Goal: Task Accomplishment & Management: Complete application form

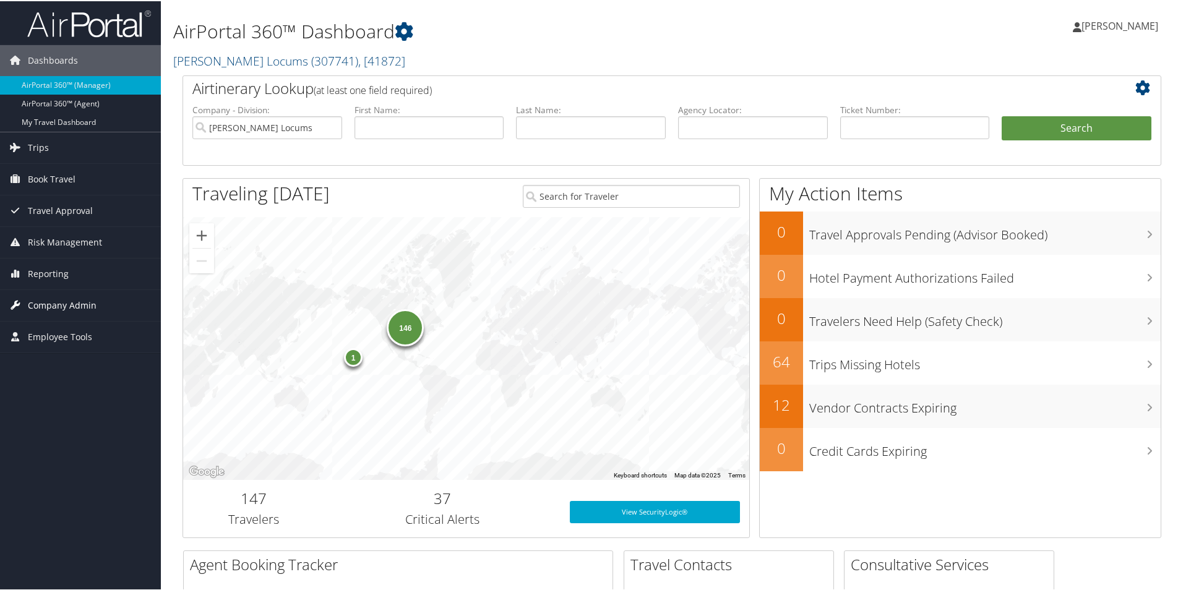
click at [59, 309] on span "Company Admin" at bounding box center [62, 304] width 69 height 31
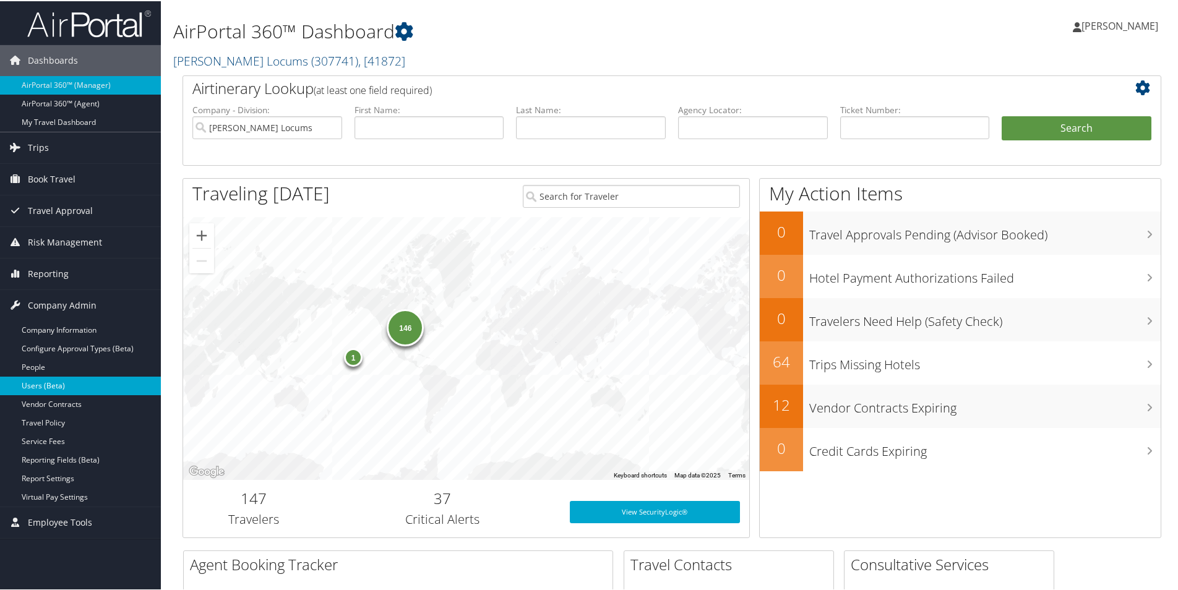
click at [44, 381] on link "Users (Beta)" at bounding box center [80, 384] width 161 height 19
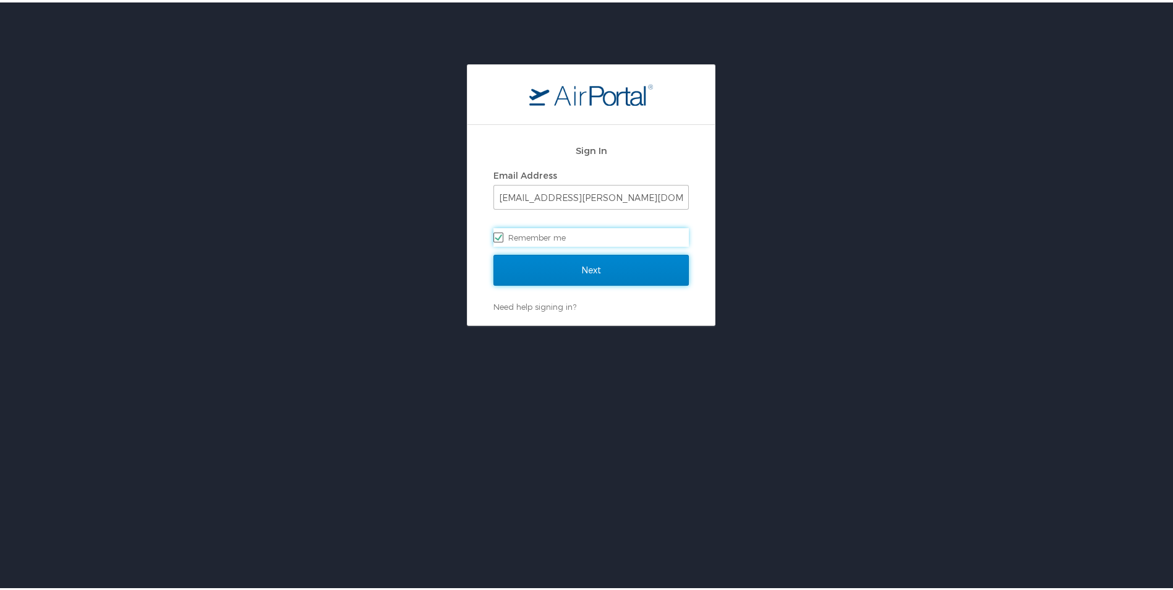
click at [602, 267] on input "Next" at bounding box center [591, 267] width 195 height 31
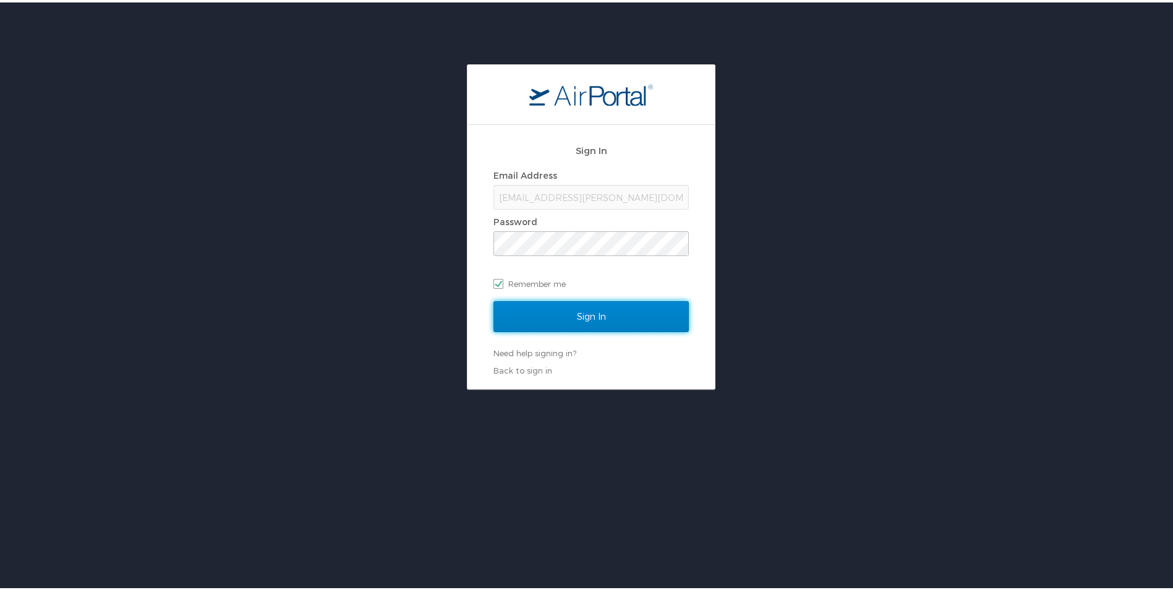
click at [562, 320] on input "Sign In" at bounding box center [591, 314] width 195 height 31
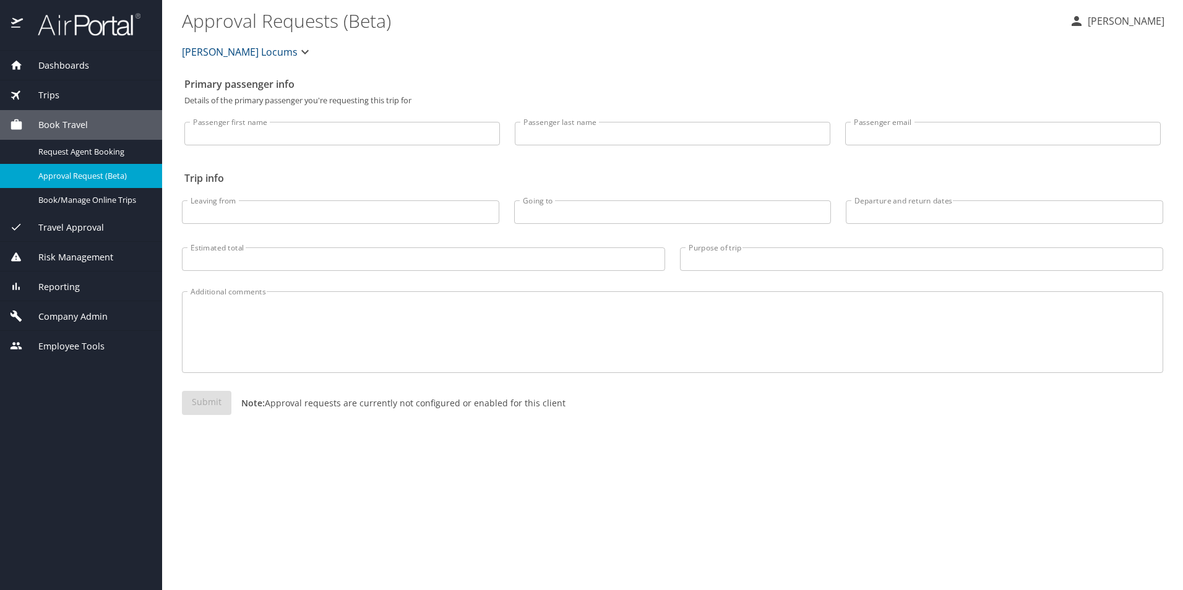
click at [75, 319] on span "Company Admin" at bounding box center [65, 317] width 85 height 14
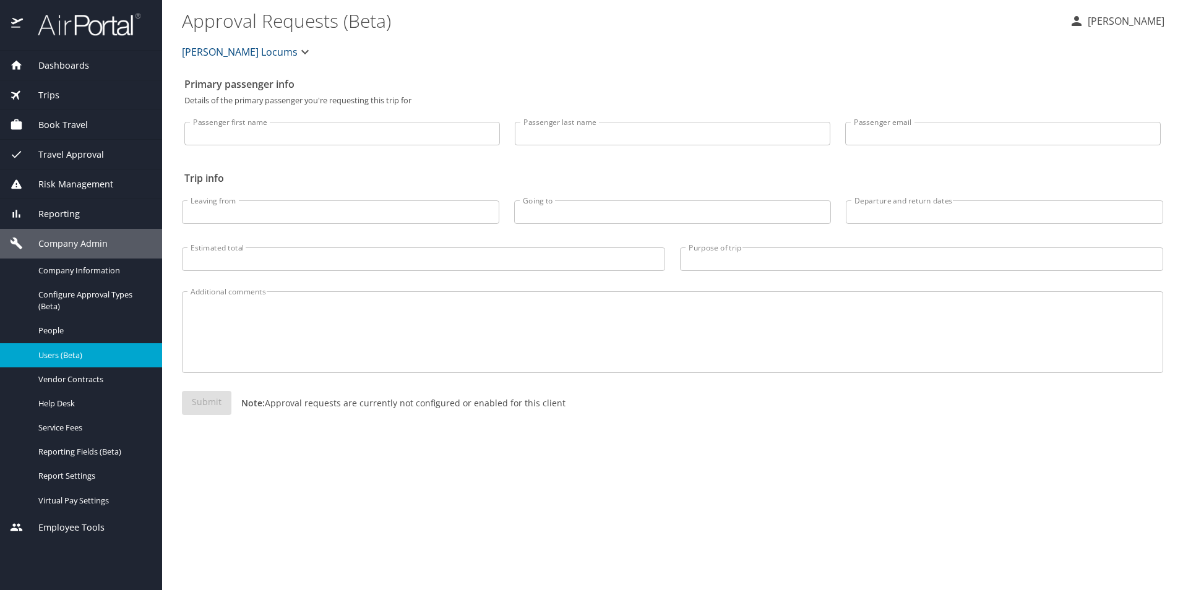
click at [59, 351] on span "Users (Beta)" at bounding box center [92, 355] width 109 height 12
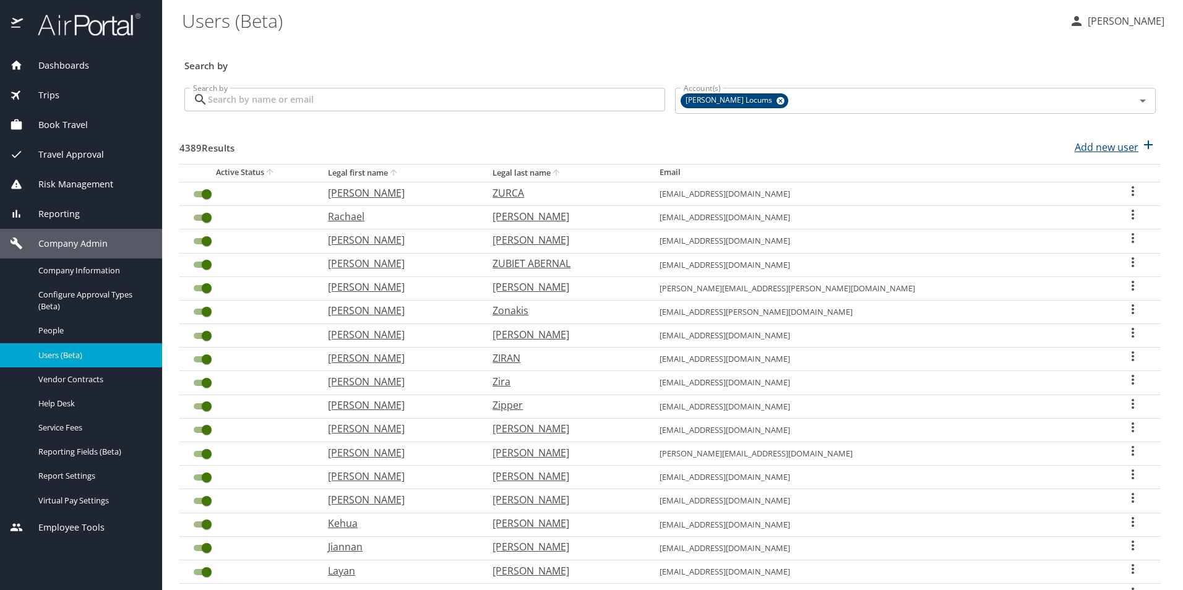
click at [1092, 144] on p "Add new user" at bounding box center [1106, 147] width 64 height 15
select select "US"
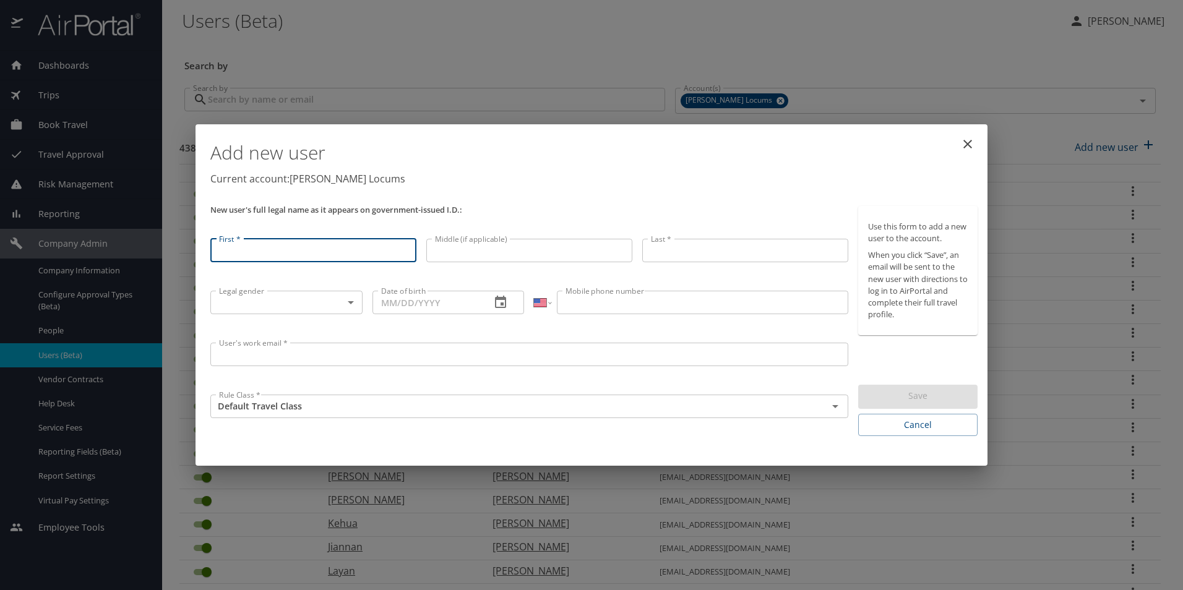
click at [296, 361] on input "User's work email *" at bounding box center [529, 355] width 638 height 24
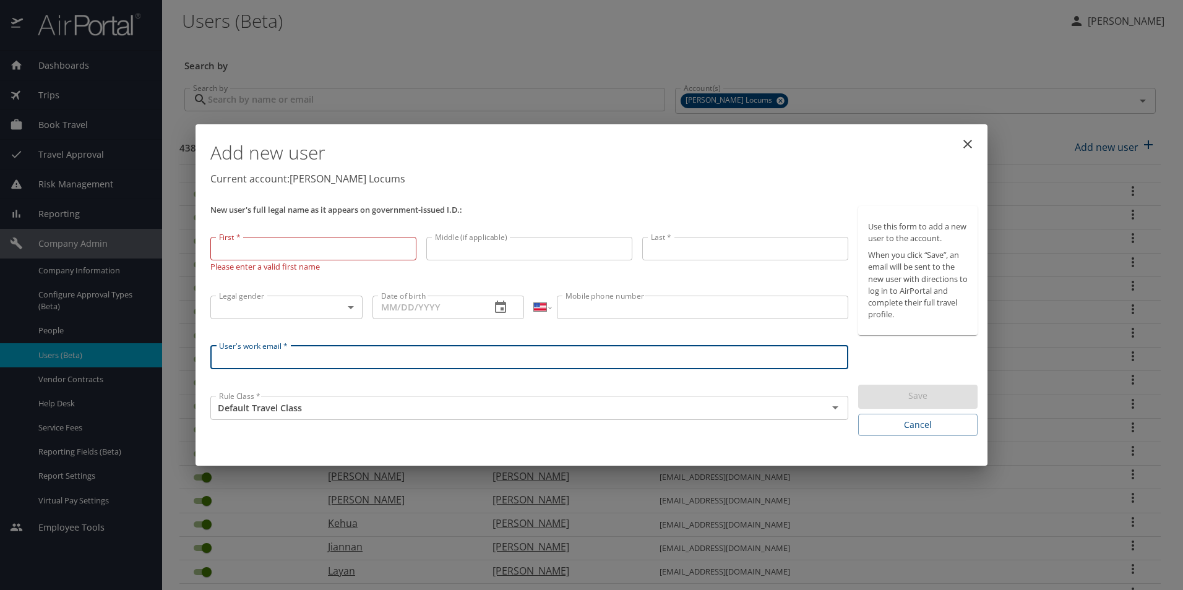
paste input "apinto44@gmail.com"
type input "apinto44@gmail.com"
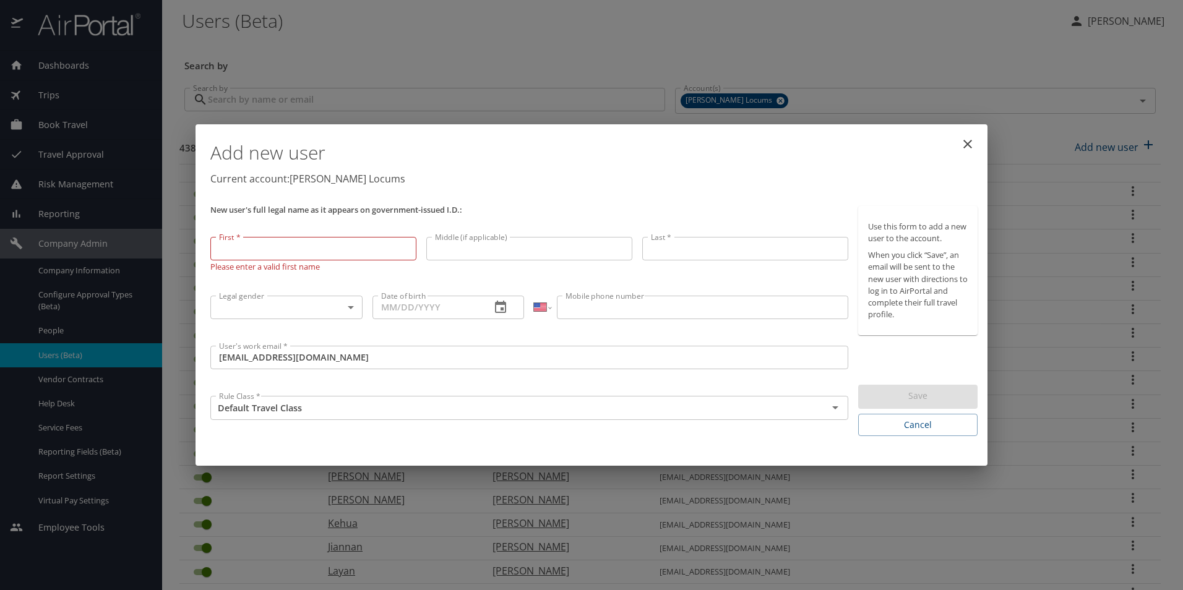
click at [643, 60] on div "Add new user Current account: Hayes Locums New user's full legal name as it app…" at bounding box center [591, 295] width 1183 height 590
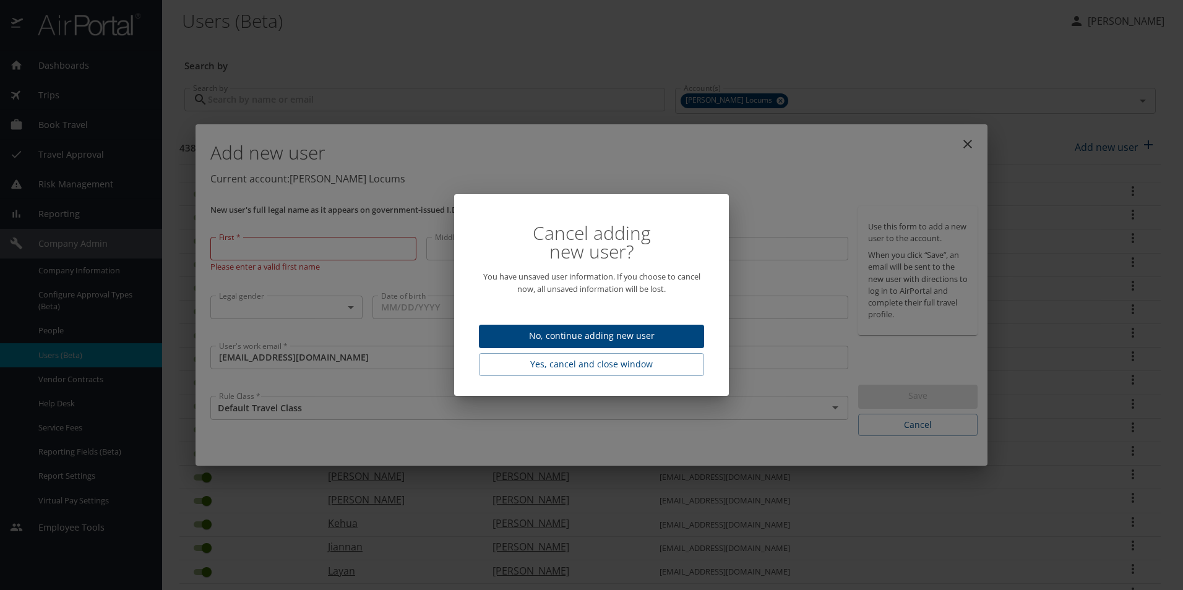
click at [560, 351] on div "Cancel adding new user? You have unsaved user information. If you choose to can…" at bounding box center [591, 294] width 255 height 181
click at [561, 361] on span "Yes, cancel and close window" at bounding box center [591, 364] width 205 height 15
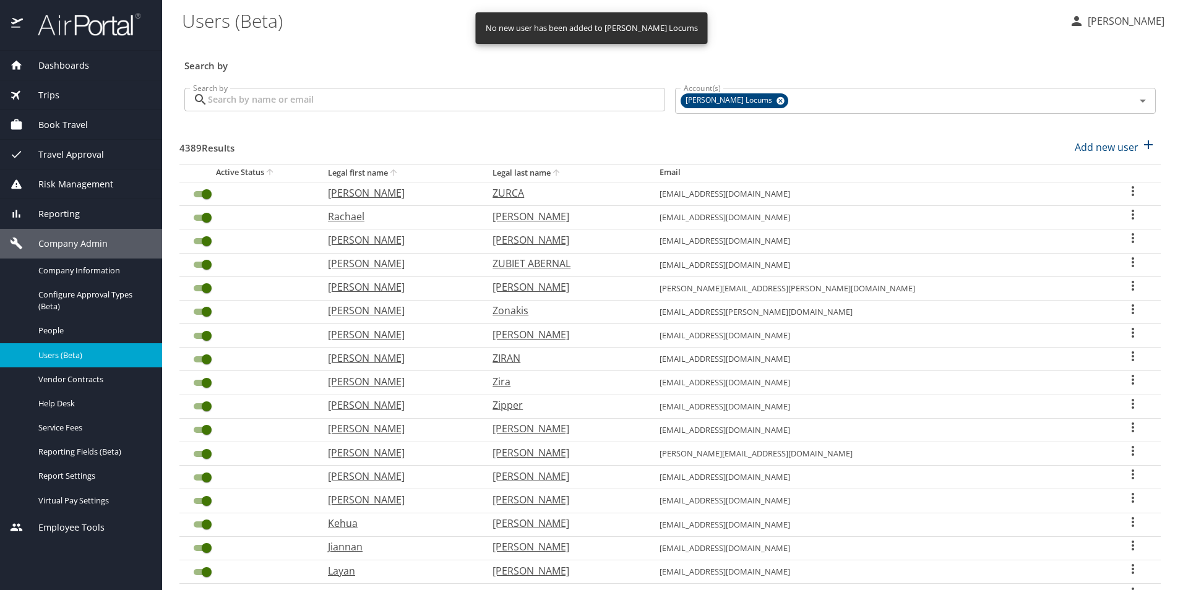
click at [386, 81] on div "Search by Search by" at bounding box center [424, 101] width 490 height 46
click at [371, 109] on input "Search by" at bounding box center [436, 100] width 457 height 24
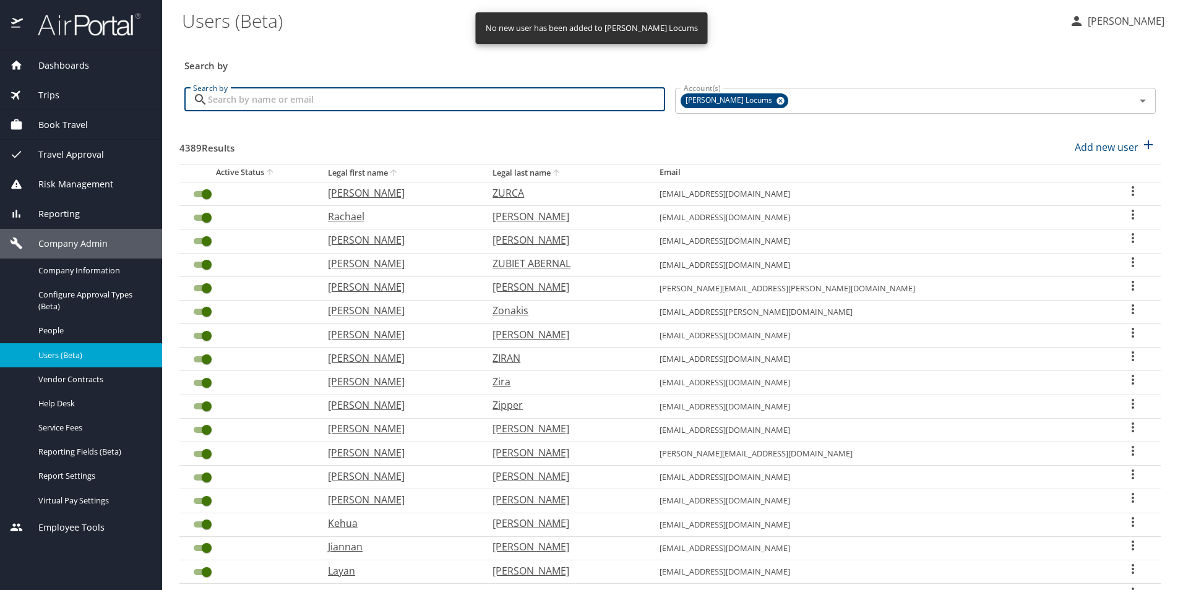
paste input "apinto44@gmail.com"
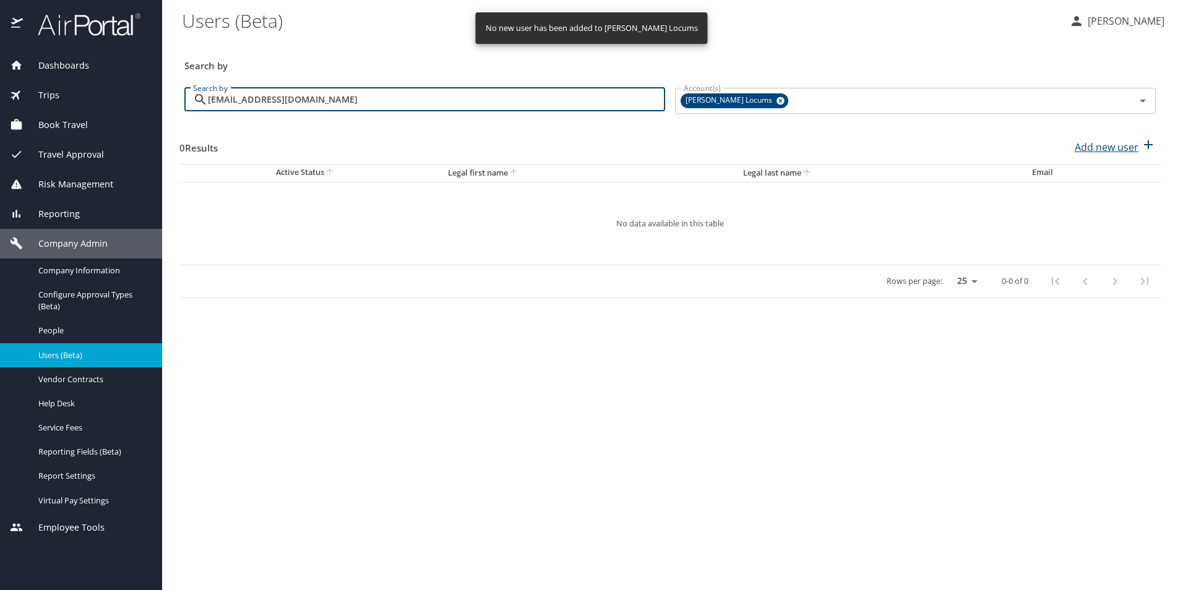
type input "apinto44@gmail.com"
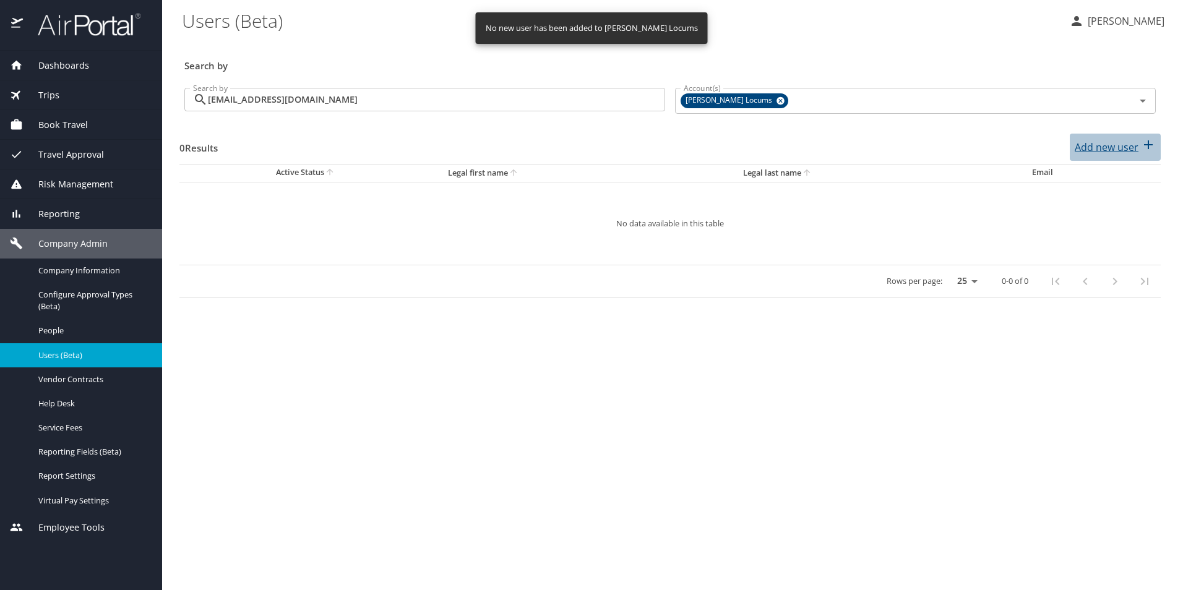
click at [1103, 147] on p "Add new user" at bounding box center [1106, 147] width 64 height 15
select select "US"
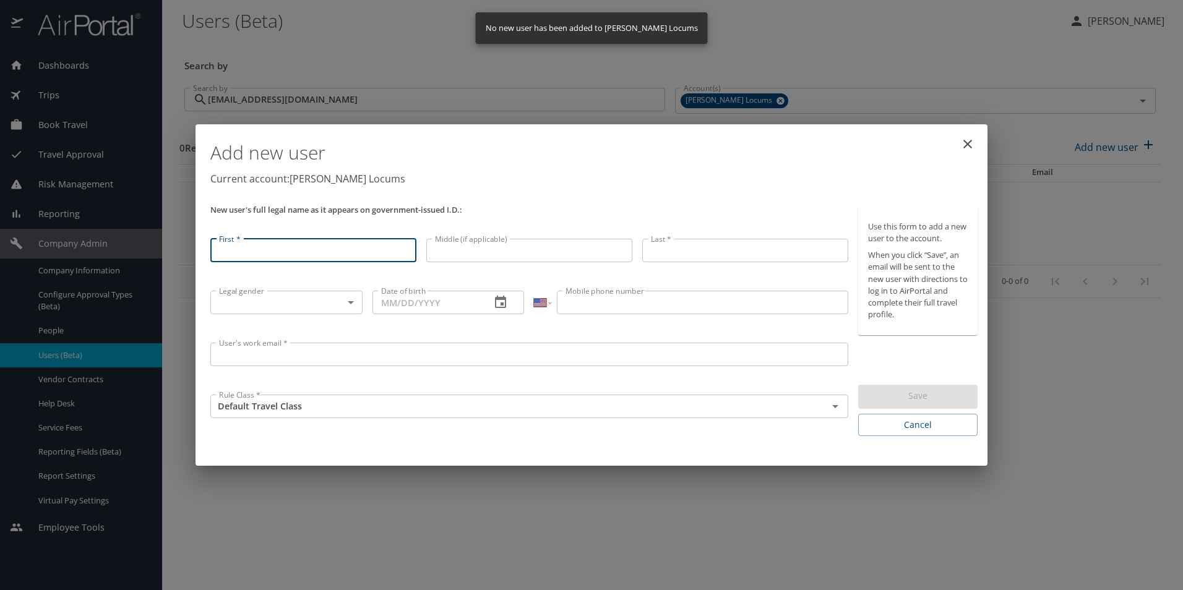
drag, startPoint x: 267, startPoint y: 355, endPoint x: 270, endPoint y: 346, distance: 9.4
click at [267, 355] on input "User's work email *" at bounding box center [529, 355] width 638 height 24
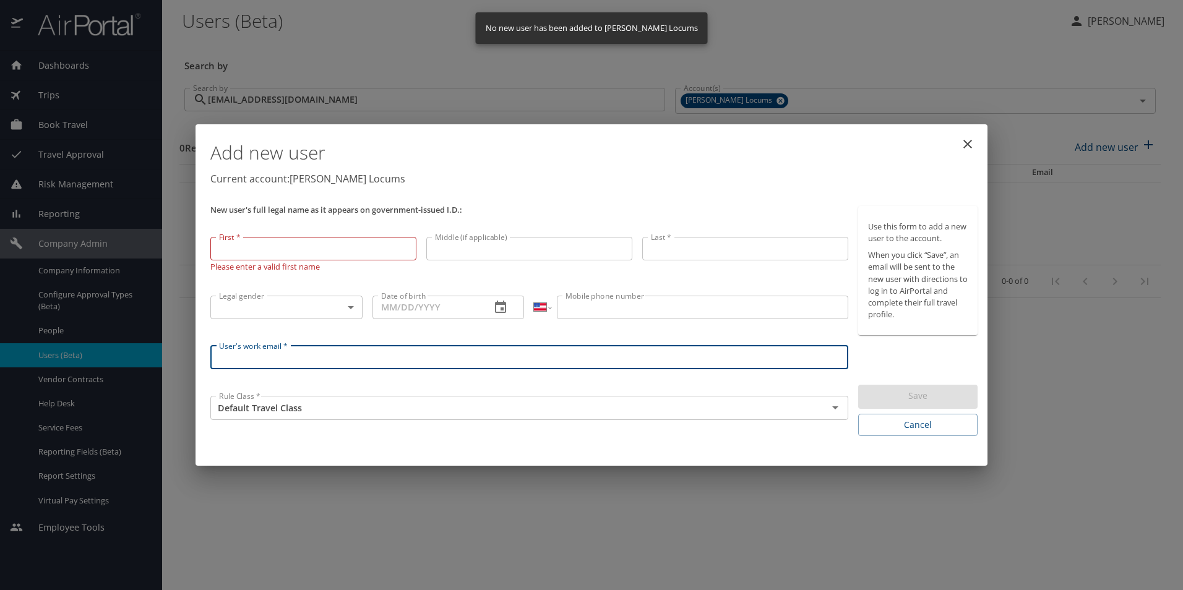
paste input "apinto44@gmail.com"
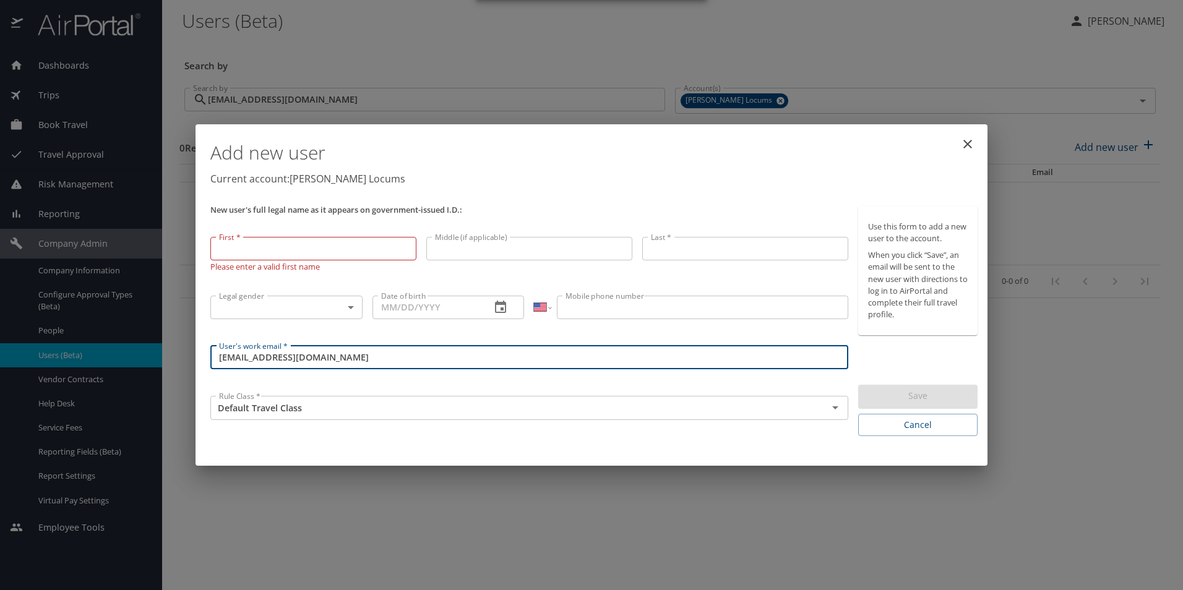
type input "apinto44@gmail.com"
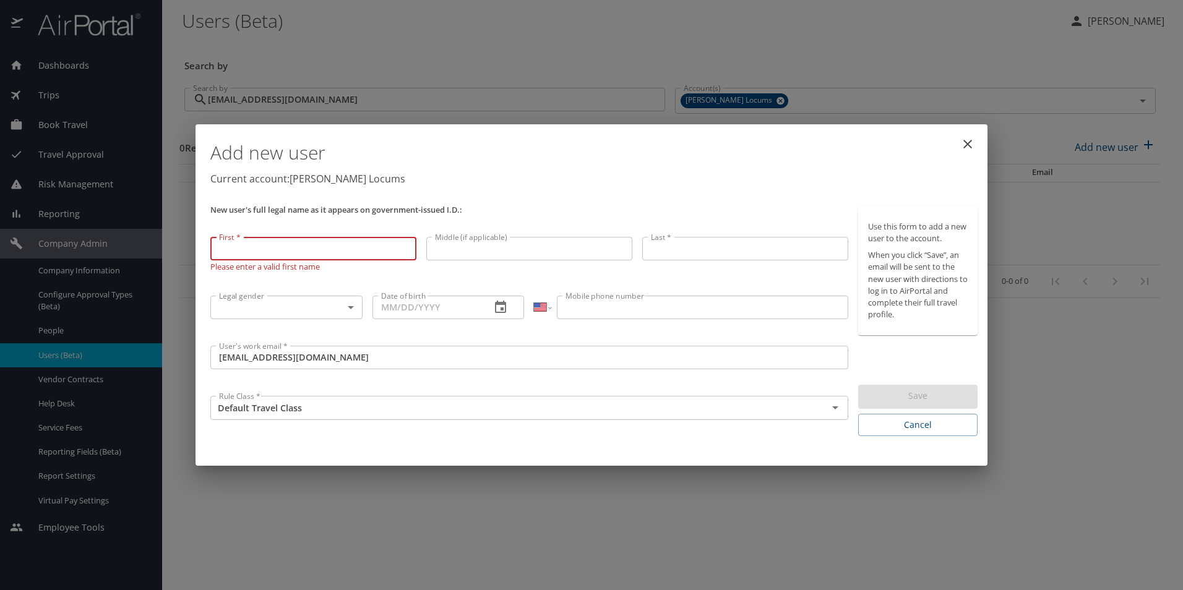
click at [303, 255] on input "First *" at bounding box center [313, 249] width 206 height 24
paste input "Alan"
type input "Alan"
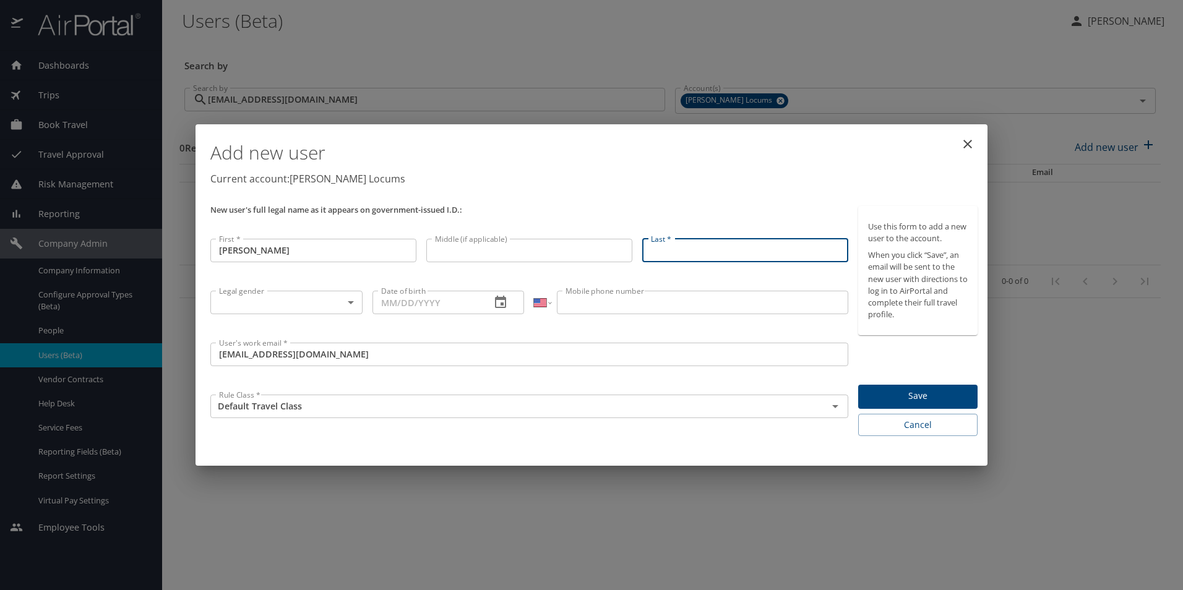
click at [684, 254] on input "Last *" at bounding box center [745, 251] width 206 height 24
paste input "Pinto"
type input "Pinto"
click at [330, 307] on body "Dashboards AirPortal 360™ Manager My Travel Dashboard Trips Airtinerary® Lookup…" at bounding box center [591, 295] width 1183 height 590
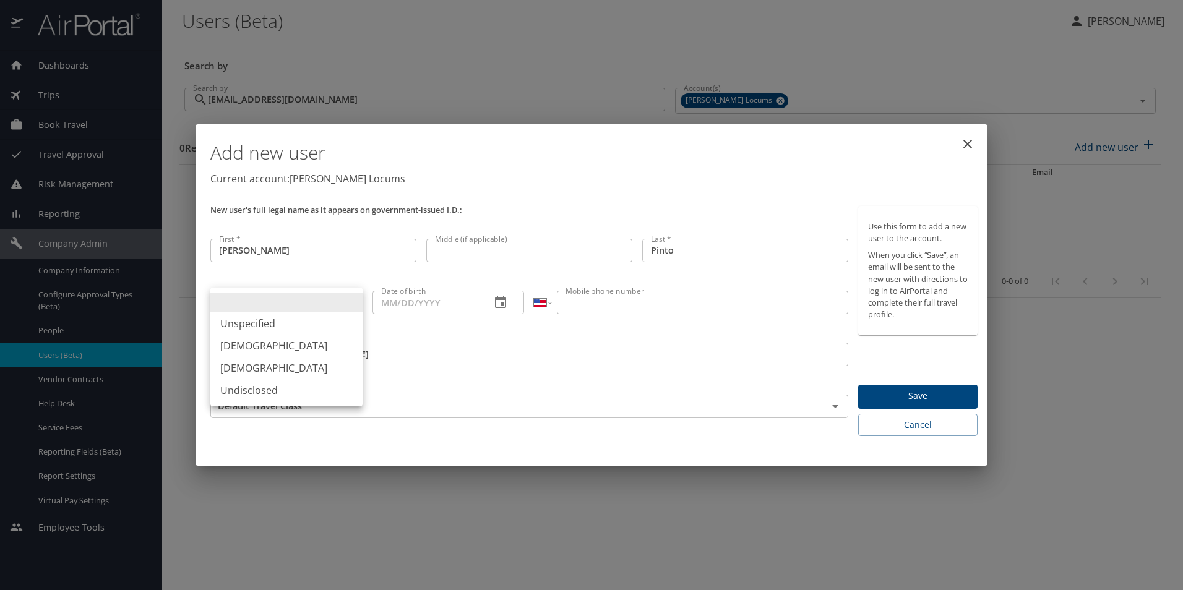
click at [299, 183] on div at bounding box center [591, 295] width 1183 height 590
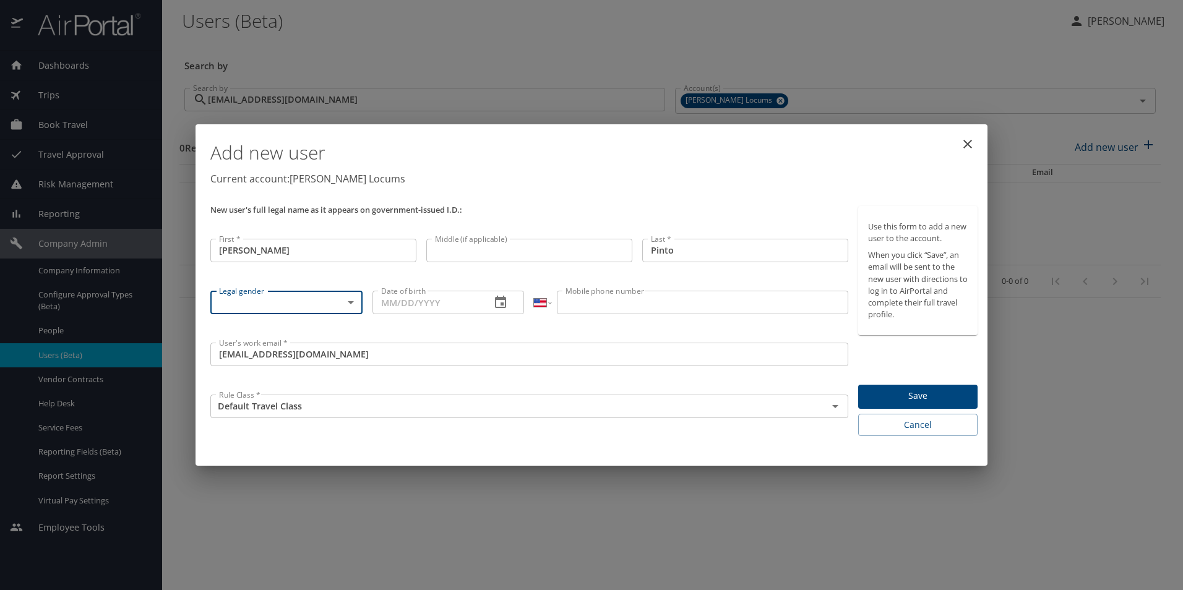
click at [416, 304] on input "Date of birth" at bounding box center [426, 303] width 109 height 24
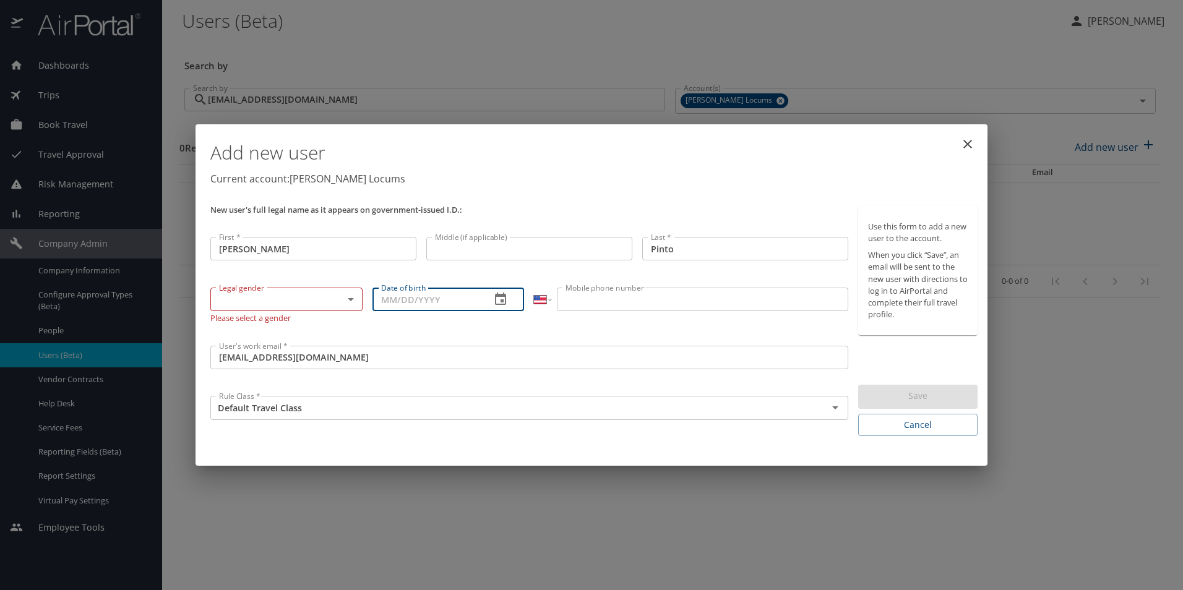
paste input "03/21/1961"
type input "03/21/1961"
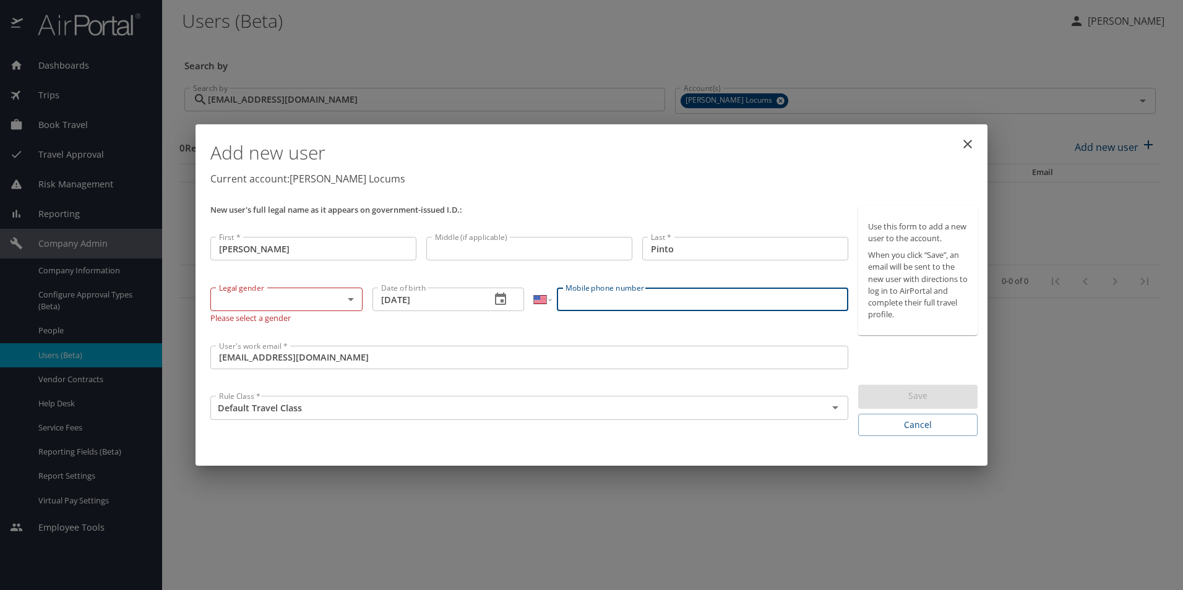
click at [619, 294] on input "Mobile phone number" at bounding box center [702, 300] width 291 height 24
paste input "(914) 629-8419"
type input "(914) 629-8419"
click at [283, 301] on body "Dashboards AirPortal 360™ Manager My Travel Dashboard Trips Airtinerary® Lookup…" at bounding box center [591, 295] width 1183 height 590
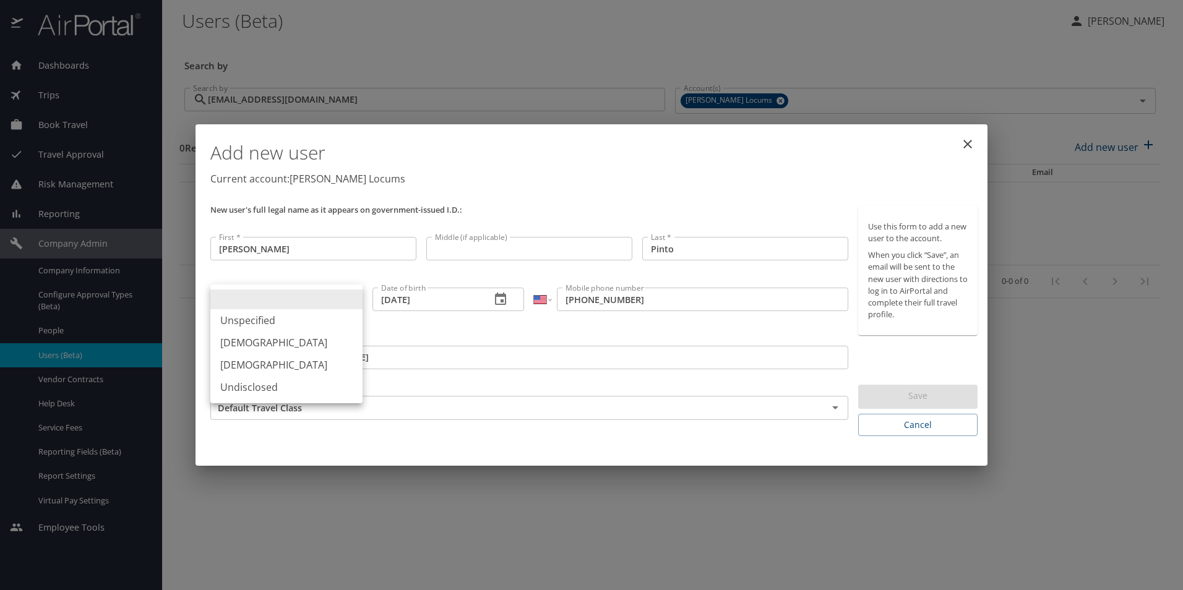
click at [255, 344] on li "Male" at bounding box center [286, 343] width 152 height 22
type input "Male"
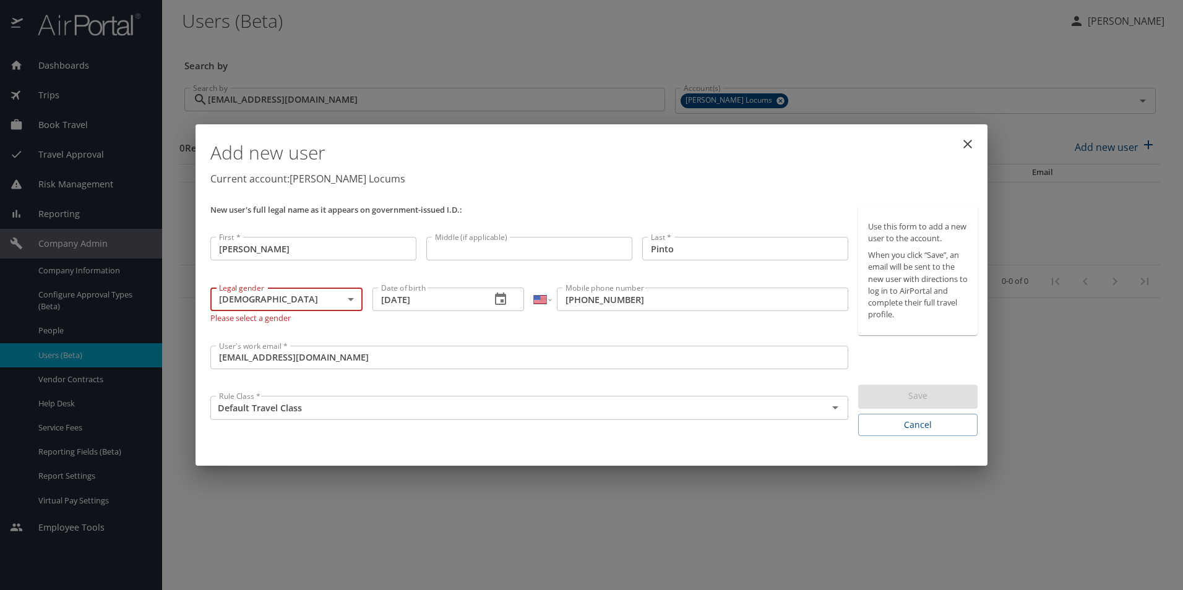
click at [695, 328] on div "International Afghanistan Åland Islands Albania Algeria American Samoa Andorra …" at bounding box center [690, 312] width 323 height 58
click at [896, 409] on div "Use this form to add a new user to the account. When you click “Save”, an email…" at bounding box center [917, 321] width 119 height 231
click at [894, 398] on span "Save" at bounding box center [918, 395] width 100 height 15
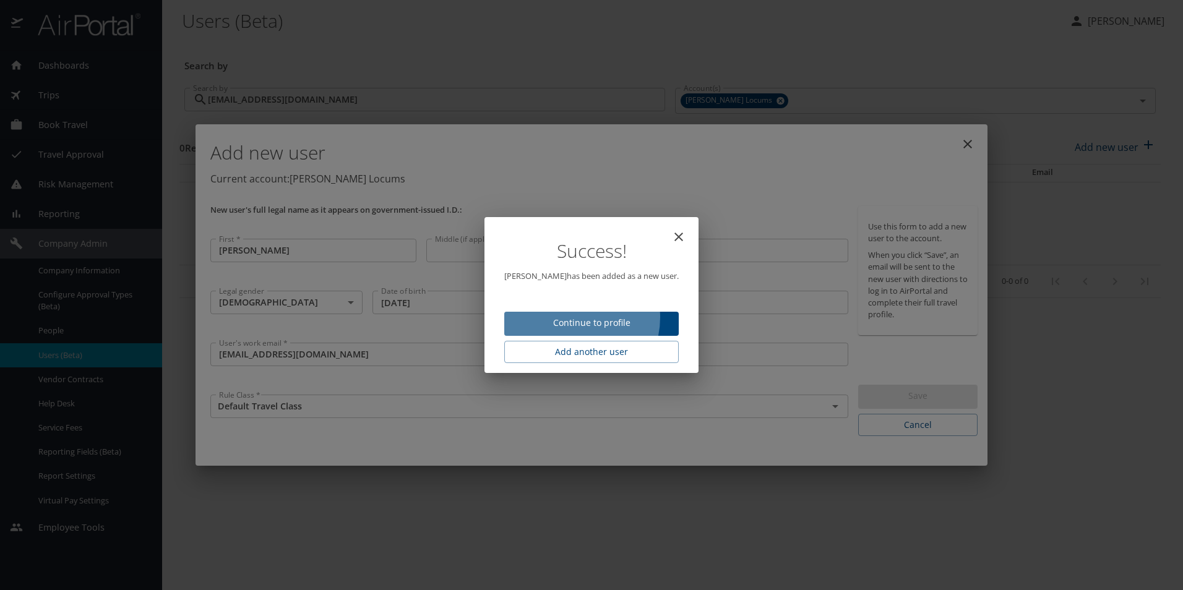
click at [580, 318] on span "Continue to profile" at bounding box center [591, 322] width 155 height 15
select select "US"
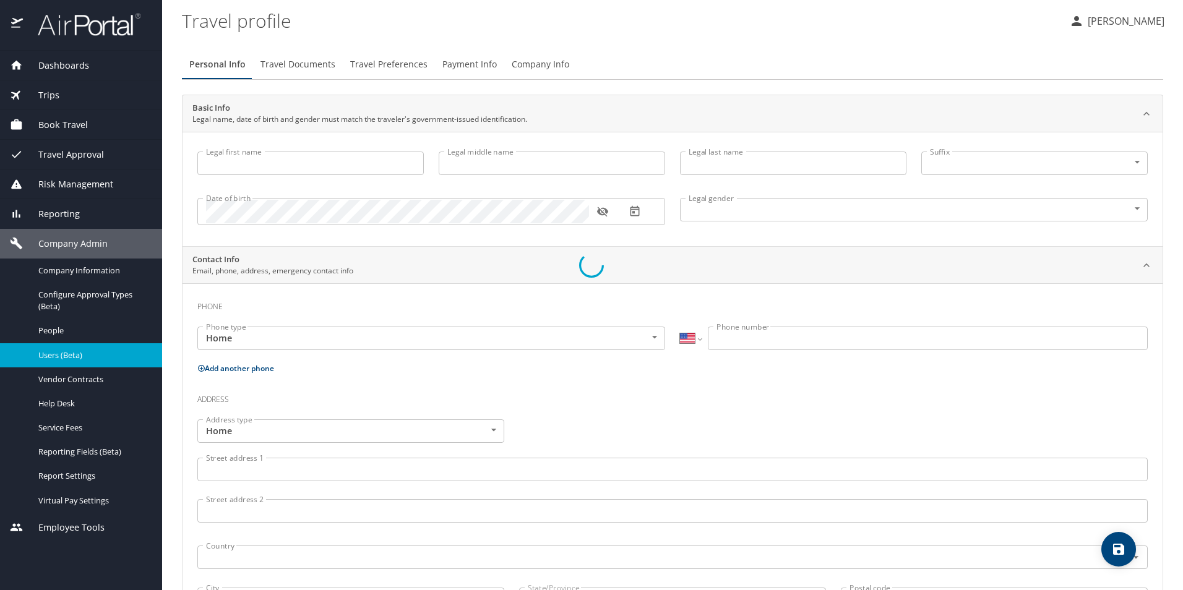
type input "Alan"
type input "Pinto"
type input "Male"
select select "US"
